Goal: Find specific page/section: Find specific page/section

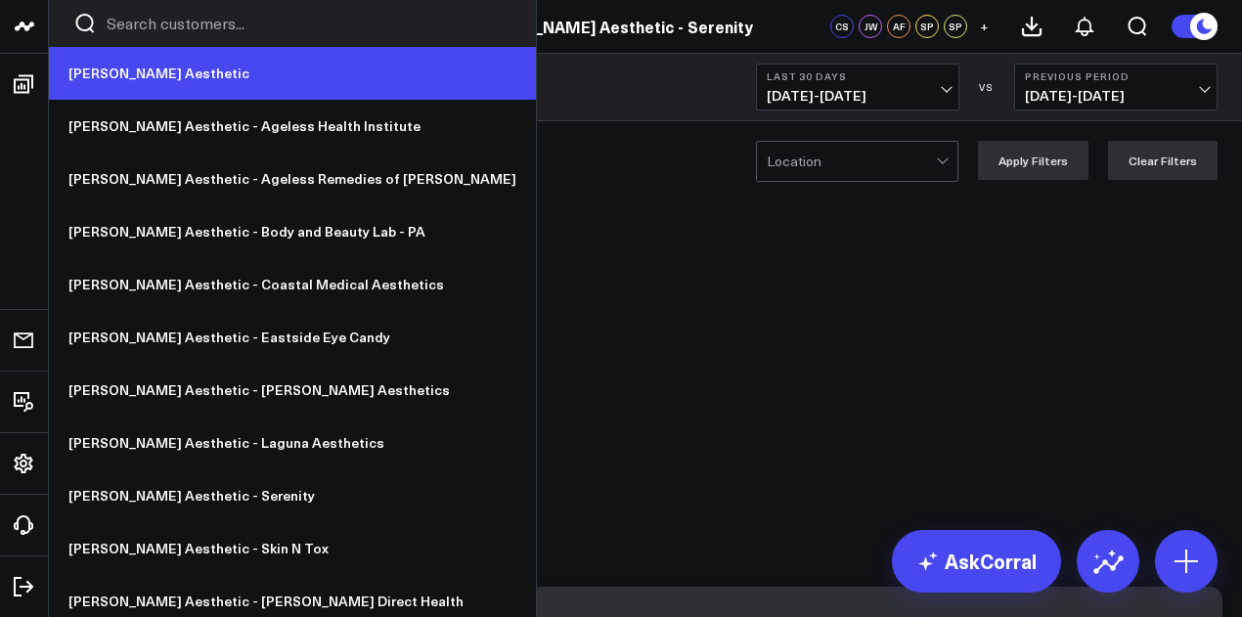
click at [129, 74] on link "[PERSON_NAME] Aesthetic" at bounding box center [292, 73] width 487 height 53
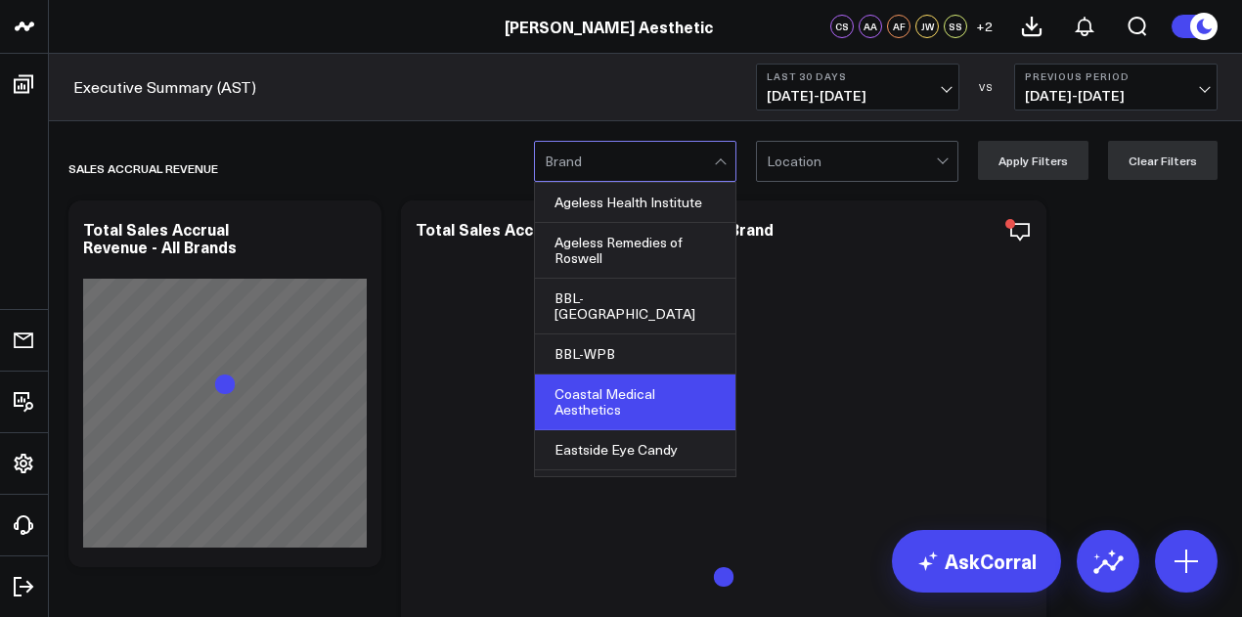
click at [612, 390] on div "Coastal Medical Aesthetics" at bounding box center [635, 403] width 201 height 56
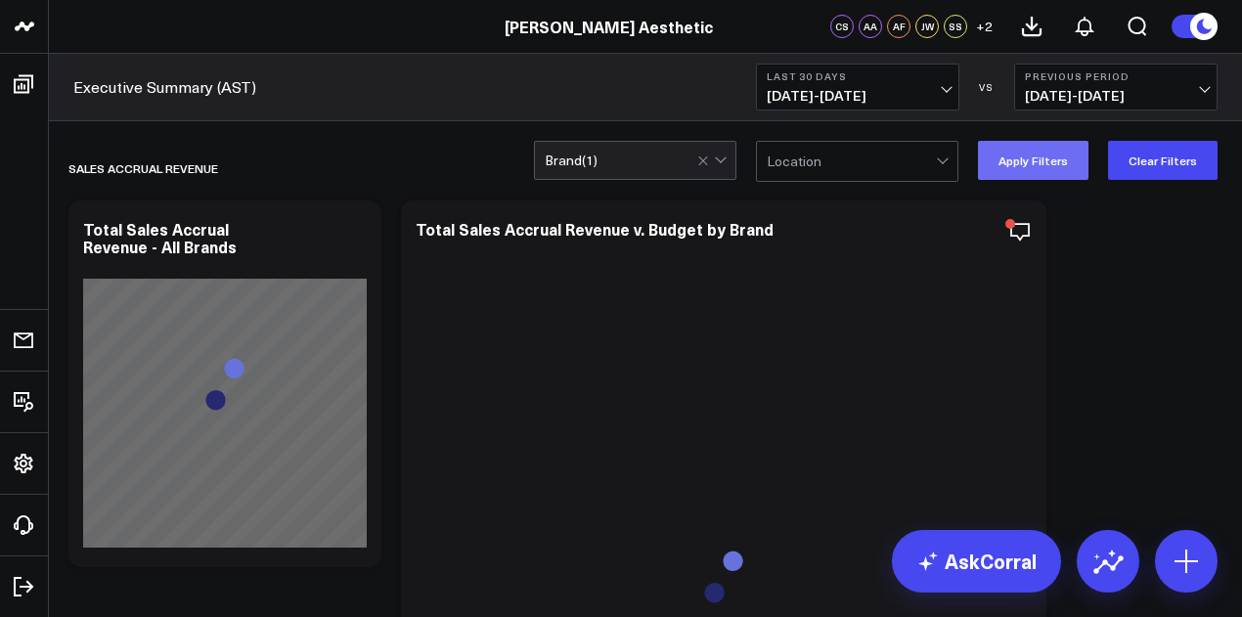
click at [1053, 153] on button "Apply Filters" at bounding box center [1033, 160] width 111 height 39
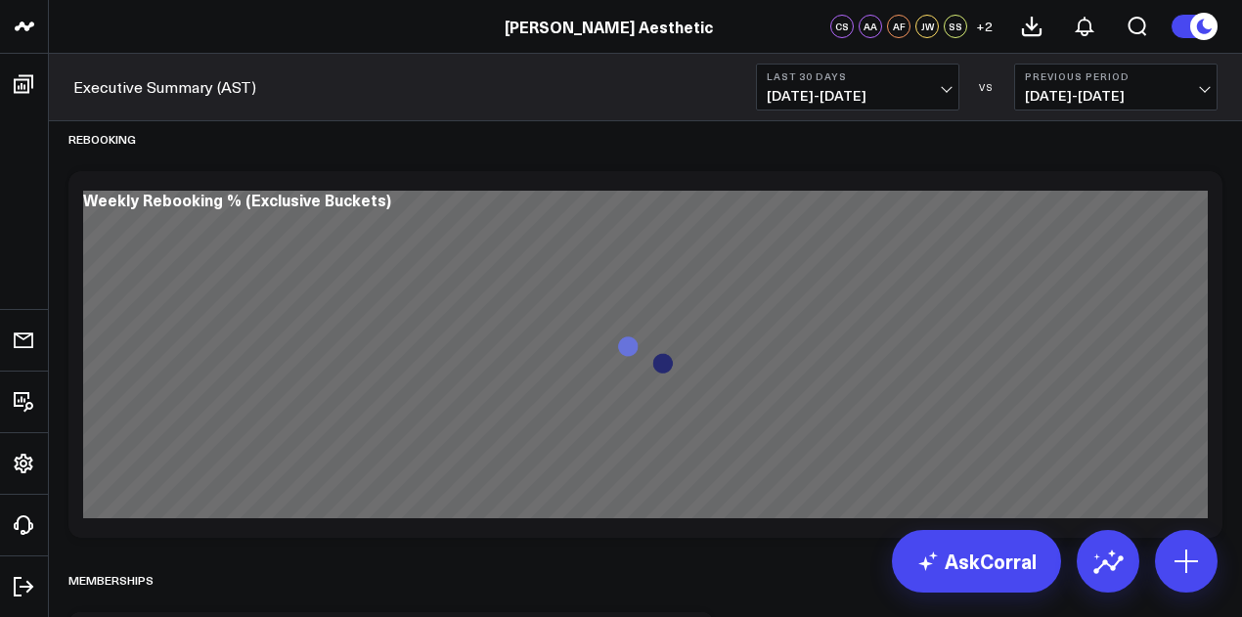
scroll to position [17755, 0]
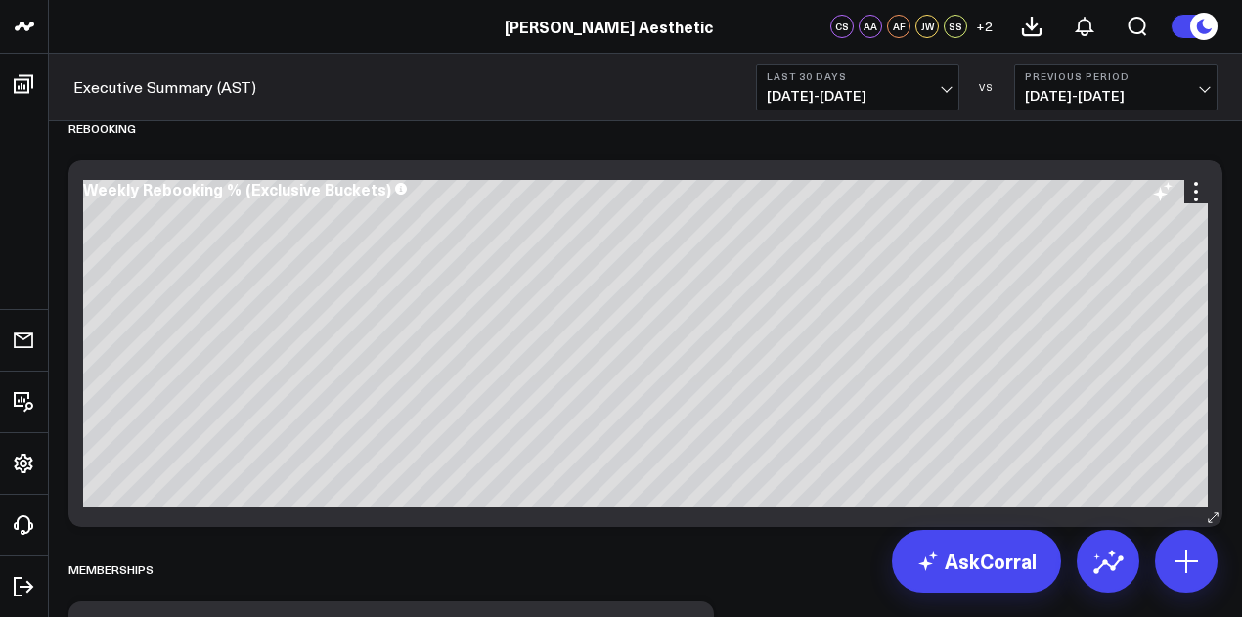
click at [881, 185] on div "Weekly Rebooking % (Exclusive Buckets)" at bounding box center [645, 189] width 1125 height 18
